Goal: Task Accomplishment & Management: Use online tool/utility

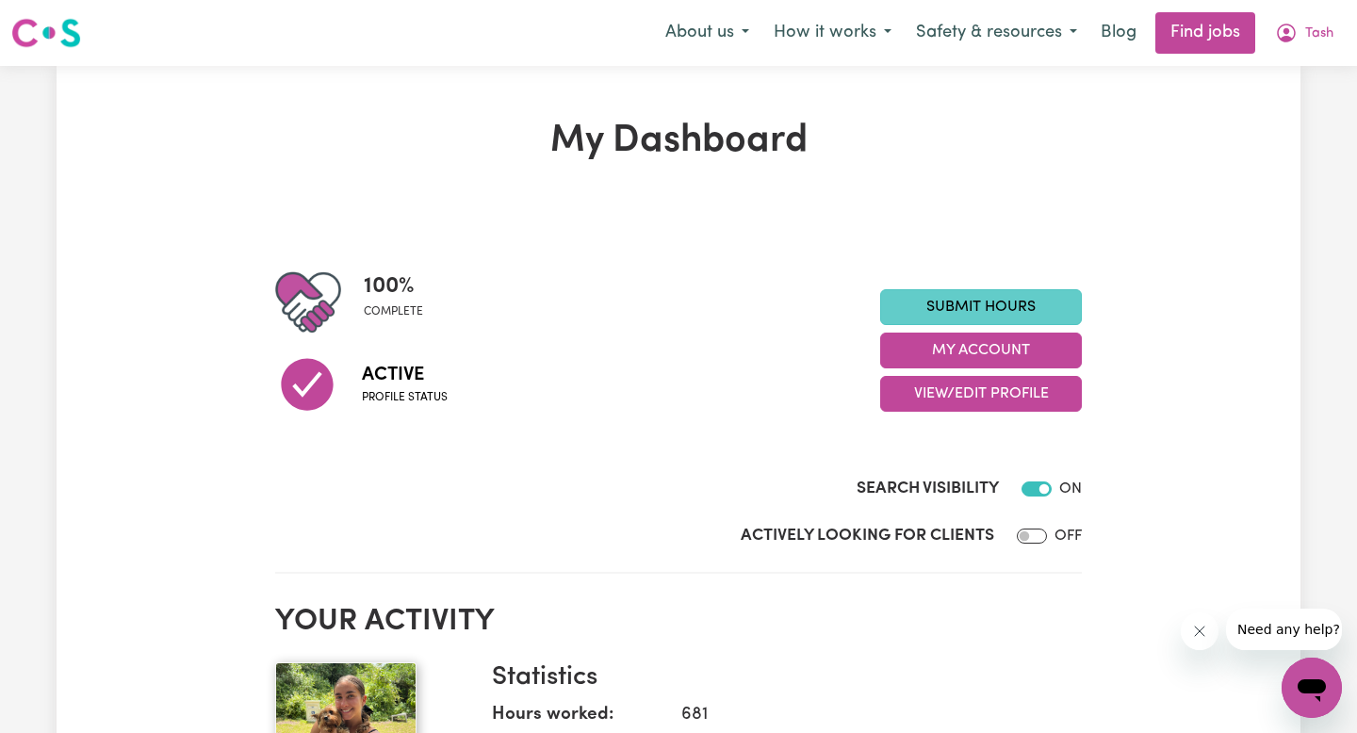
click at [928, 303] on link "Submit Hours" at bounding box center [981, 307] width 202 height 36
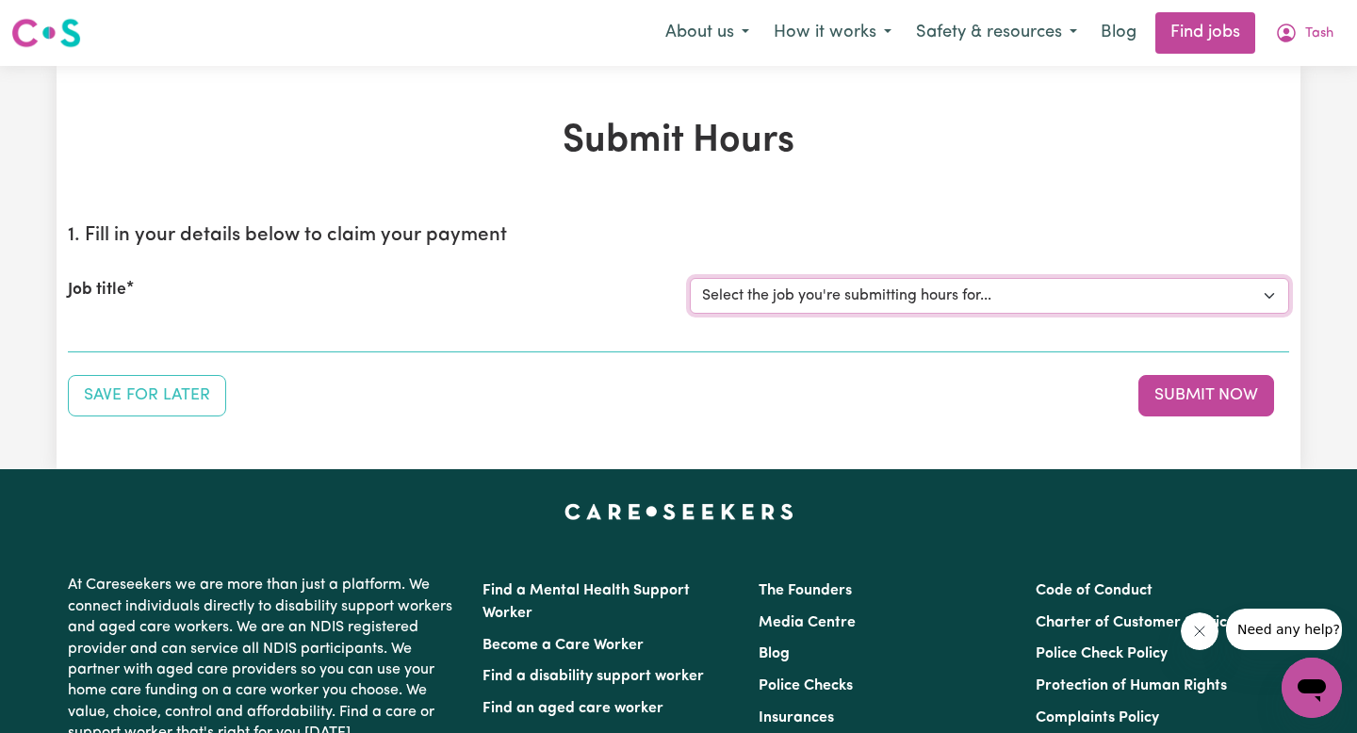
click at [907, 283] on select "Select the job you're submitting hours for..." at bounding box center [989, 296] width 599 height 36
click at [1288, 25] on icon "My Account" at bounding box center [1286, 33] width 19 height 19
click at [1252, 85] on link "My Account" at bounding box center [1270, 74] width 149 height 36
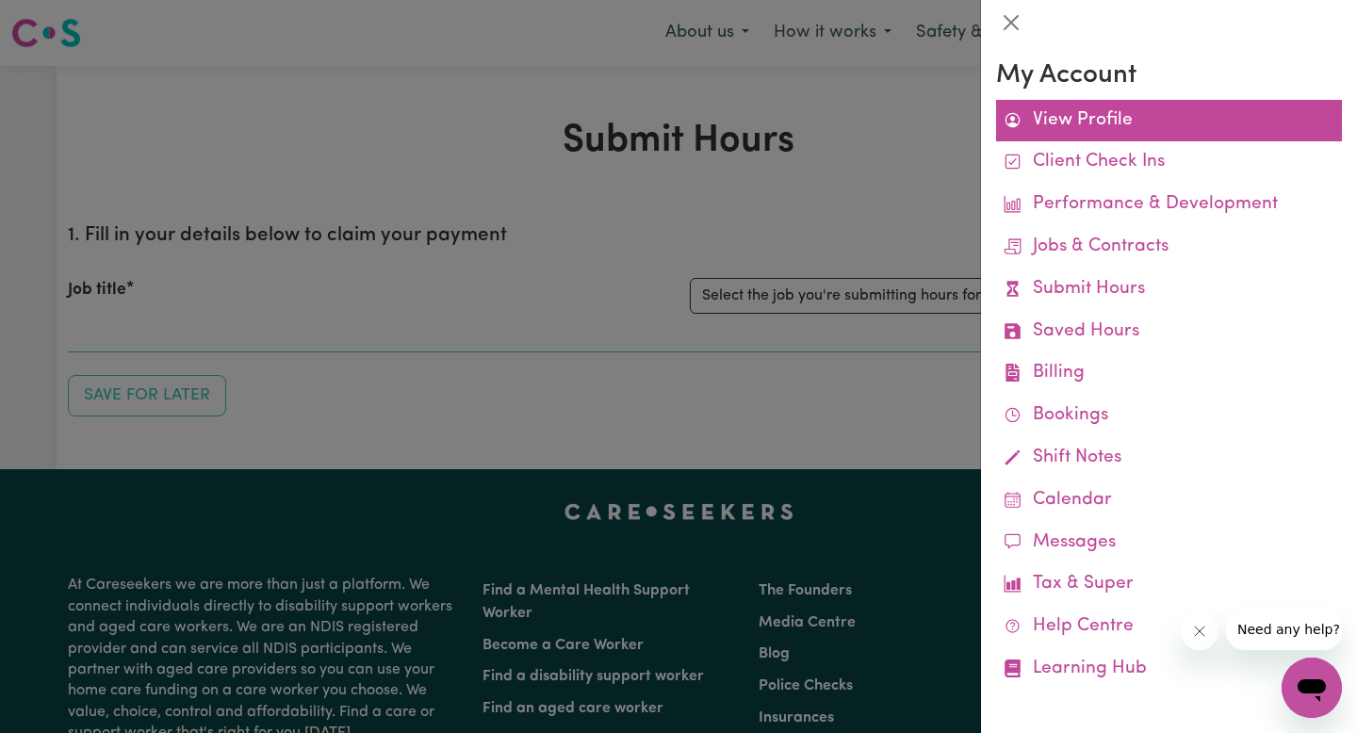
click at [1069, 123] on link "View Profile" at bounding box center [1169, 121] width 346 height 42
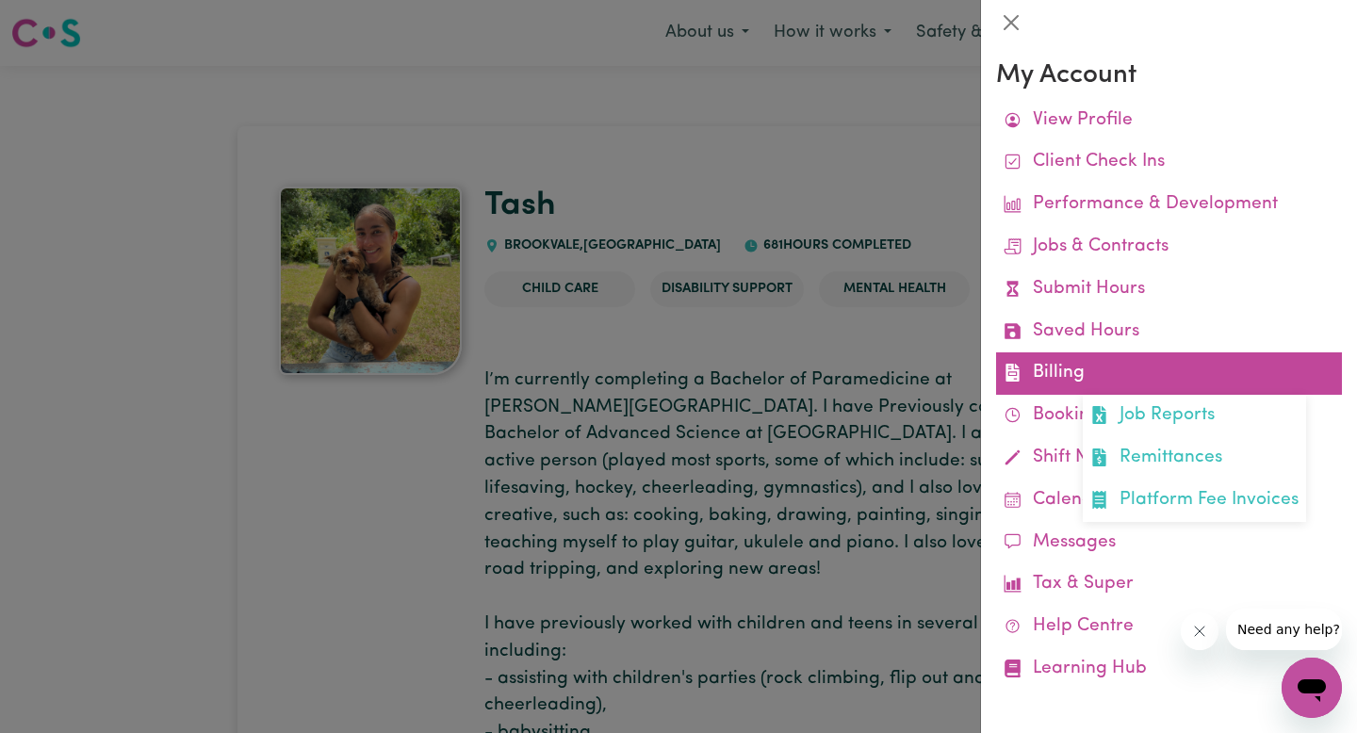
click at [1068, 373] on link "Billing Job Reports Remittances Platform Fee Invoices" at bounding box center [1169, 373] width 346 height 42
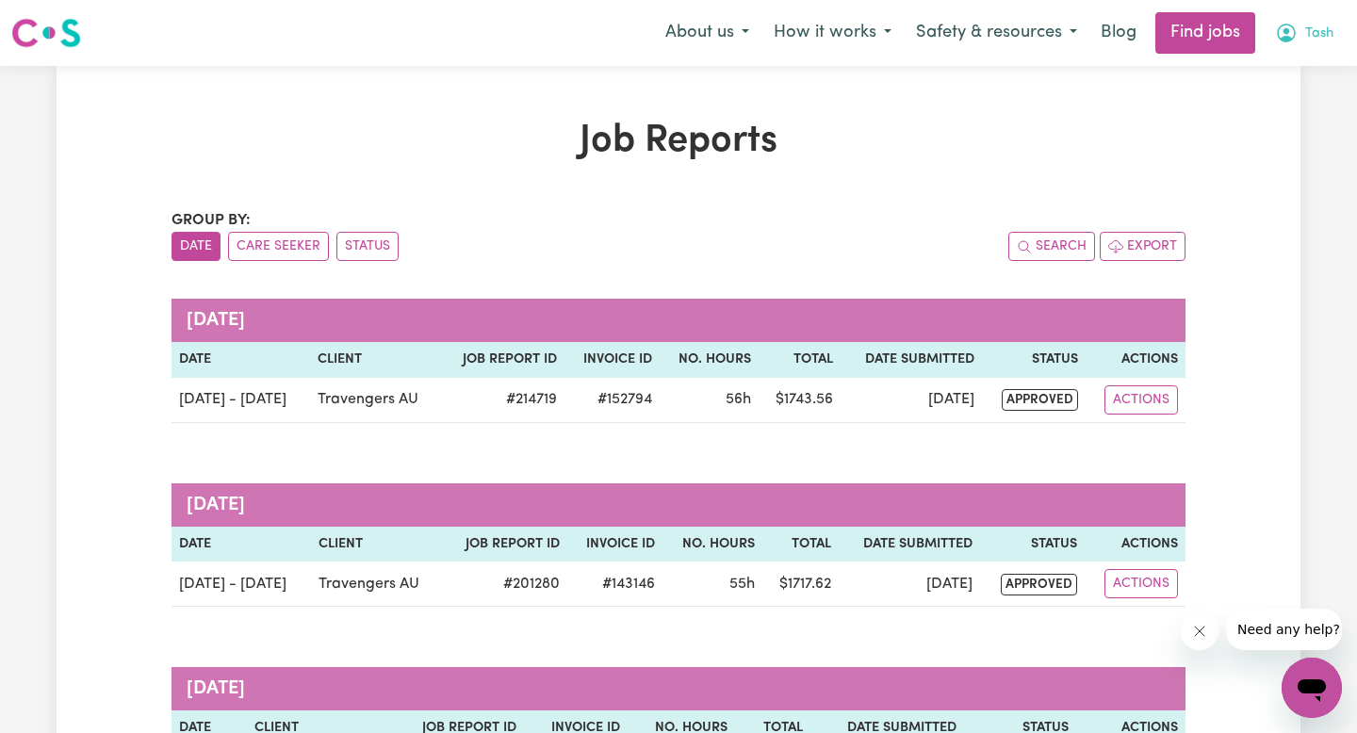
click at [1303, 36] on button "Tash" at bounding box center [1304, 33] width 83 height 40
click at [1263, 74] on link "My Account" at bounding box center [1270, 74] width 149 height 36
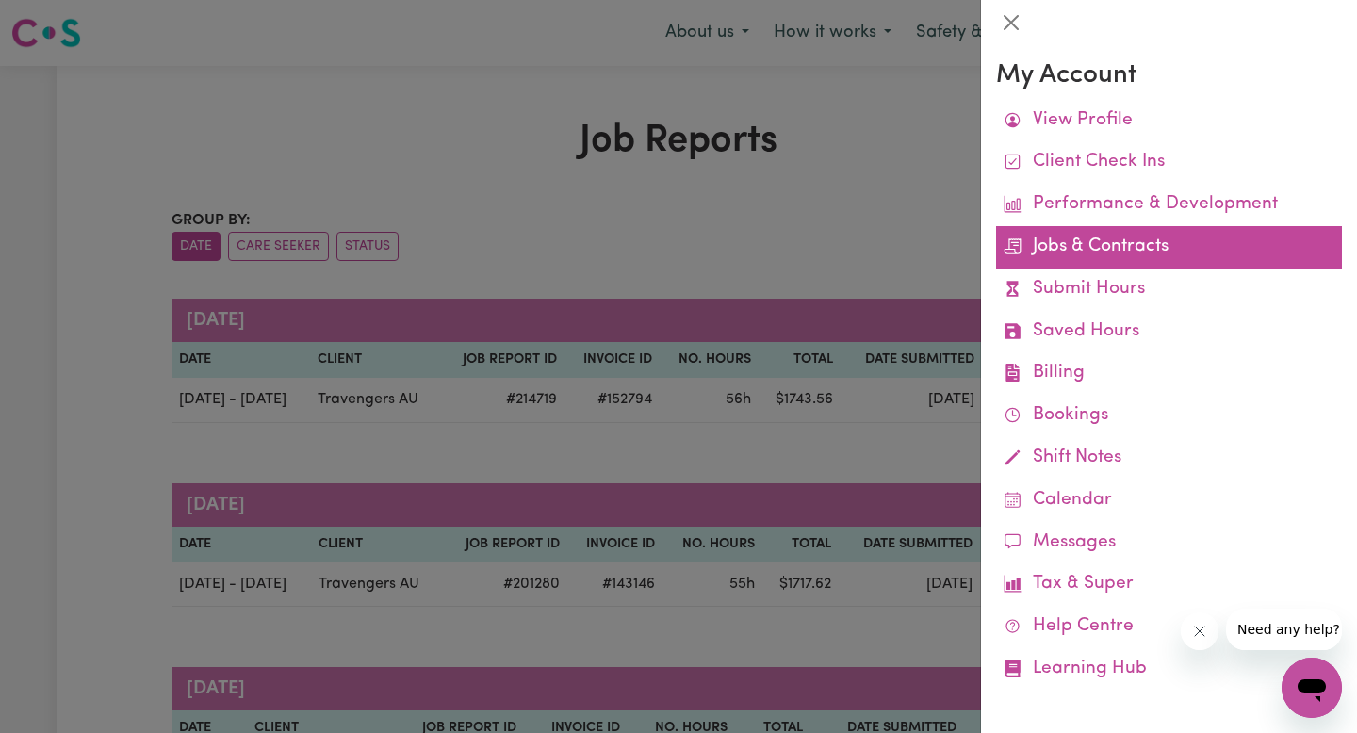
click at [1046, 249] on link "Jobs & Contracts" at bounding box center [1169, 247] width 346 height 42
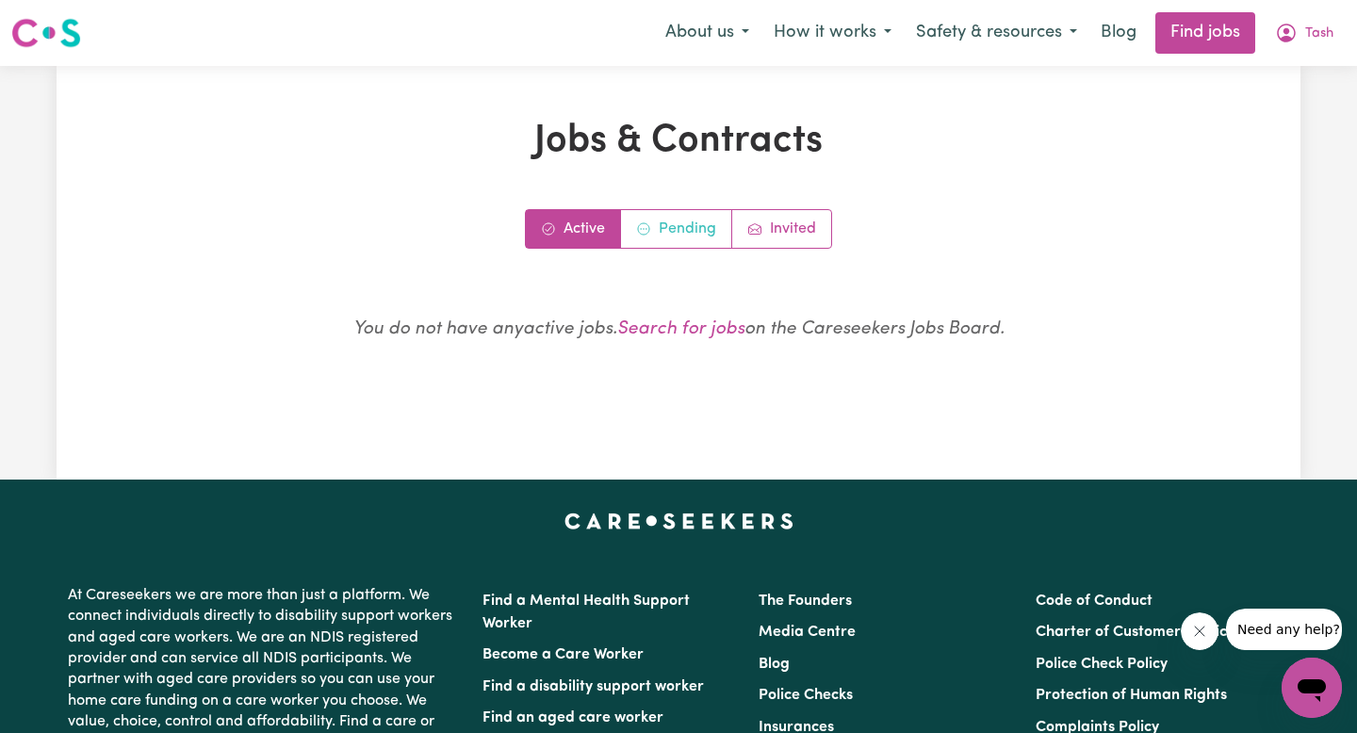
click at [693, 237] on link "Pending" at bounding box center [676, 229] width 111 height 38
click at [774, 237] on link "Invited" at bounding box center [781, 229] width 99 height 38
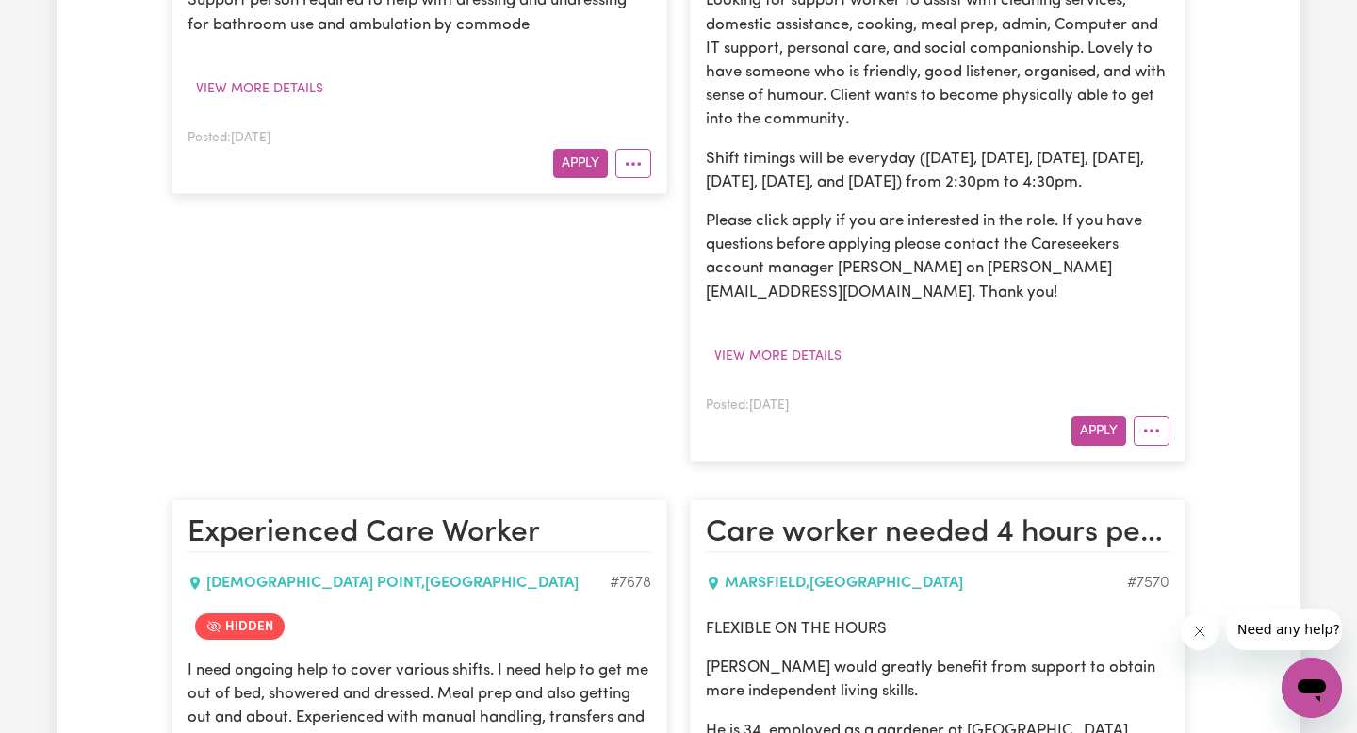
scroll to position [2323, 0]
